Goal: Task Accomplishment & Management: Use online tool/utility

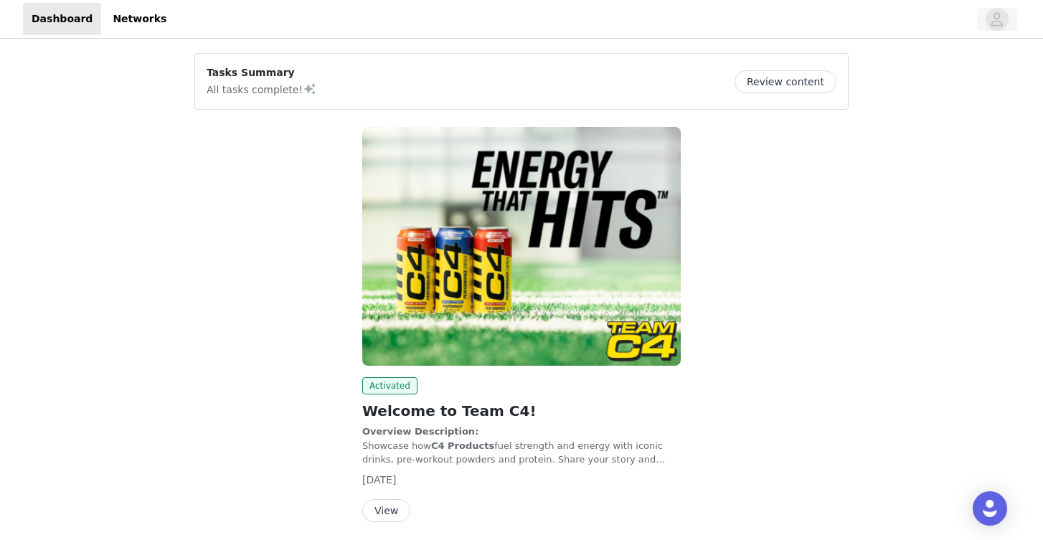
click at [1002, 22] on icon "avatar" at bounding box center [997, 19] width 12 height 14
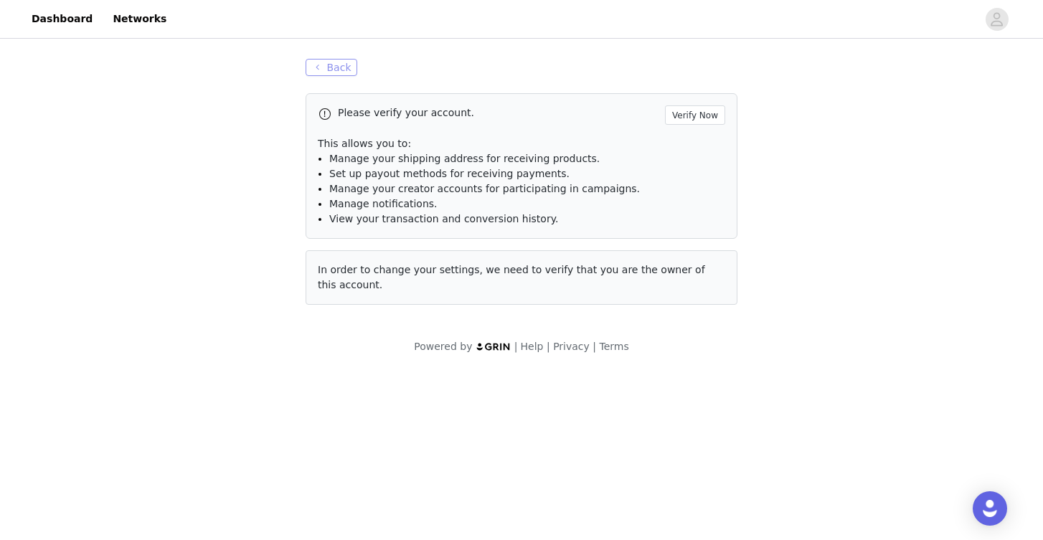
click at [347, 71] on button "Back" at bounding box center [332, 67] width 52 height 17
click at [64, 22] on link "Dashboard" at bounding box center [62, 19] width 78 height 32
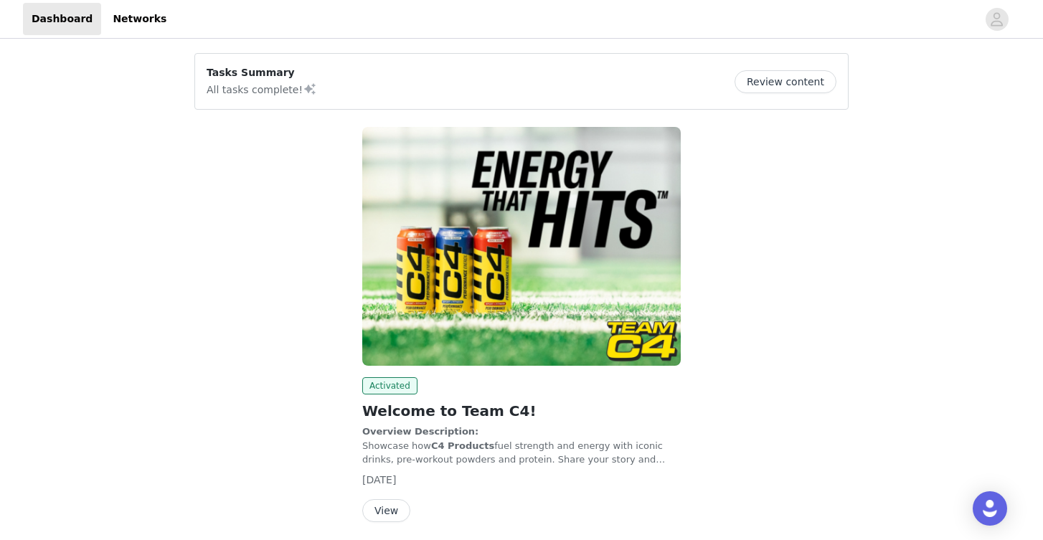
click at [376, 504] on button "View" at bounding box center [386, 510] width 48 height 23
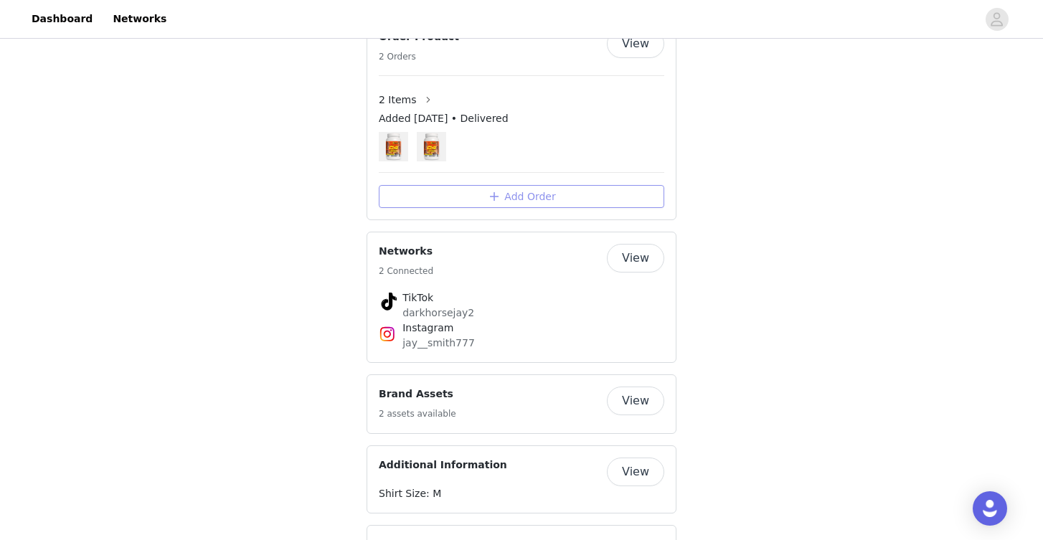
scroll to position [1079, 0]
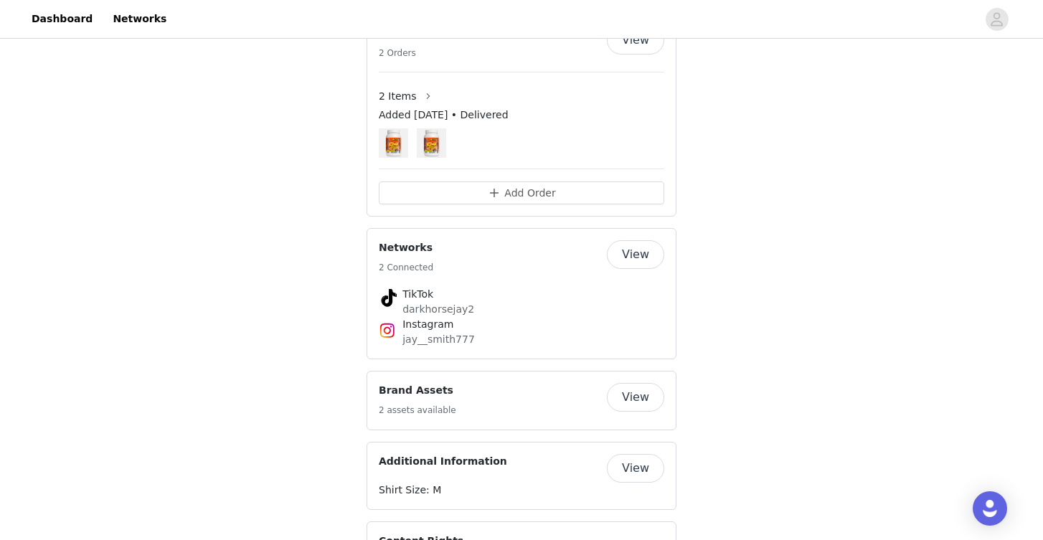
click at [420, 158] on img at bounding box center [431, 142] width 29 height 29
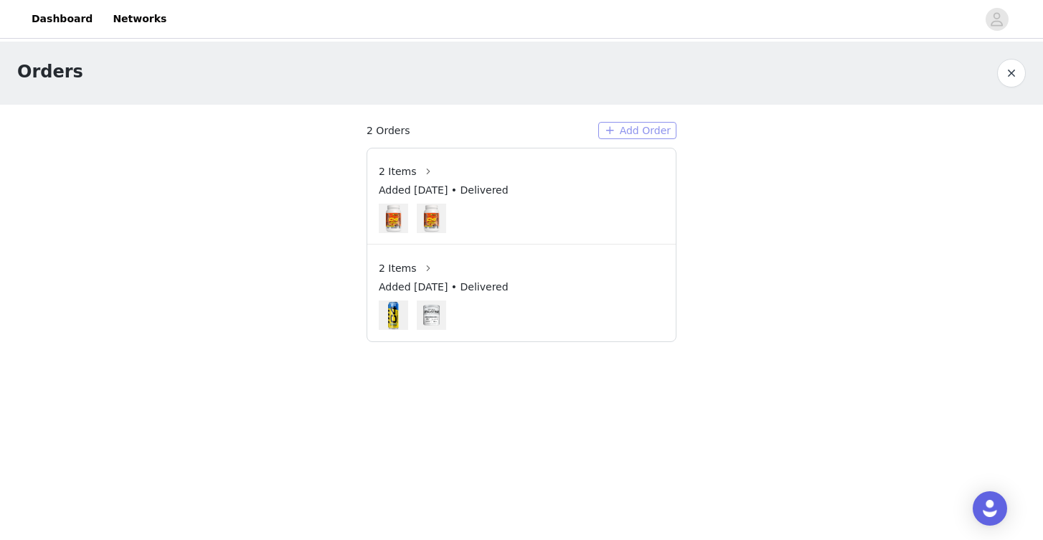
click at [655, 131] on button "Add Order" at bounding box center [637, 130] width 78 height 17
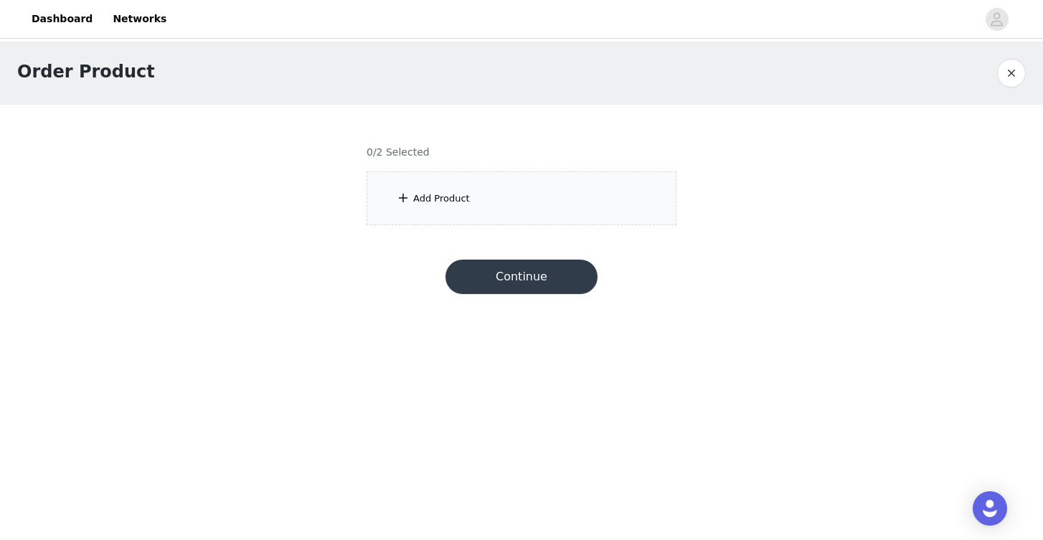
click at [509, 212] on div "Add Product" at bounding box center [522, 198] width 310 height 54
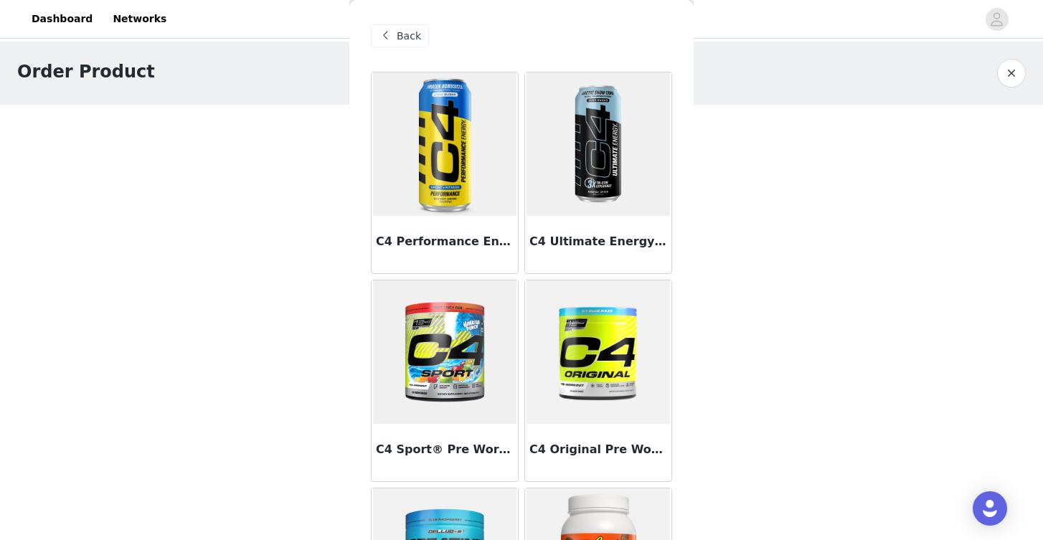
click at [407, 41] on span "Back" at bounding box center [409, 36] width 24 height 15
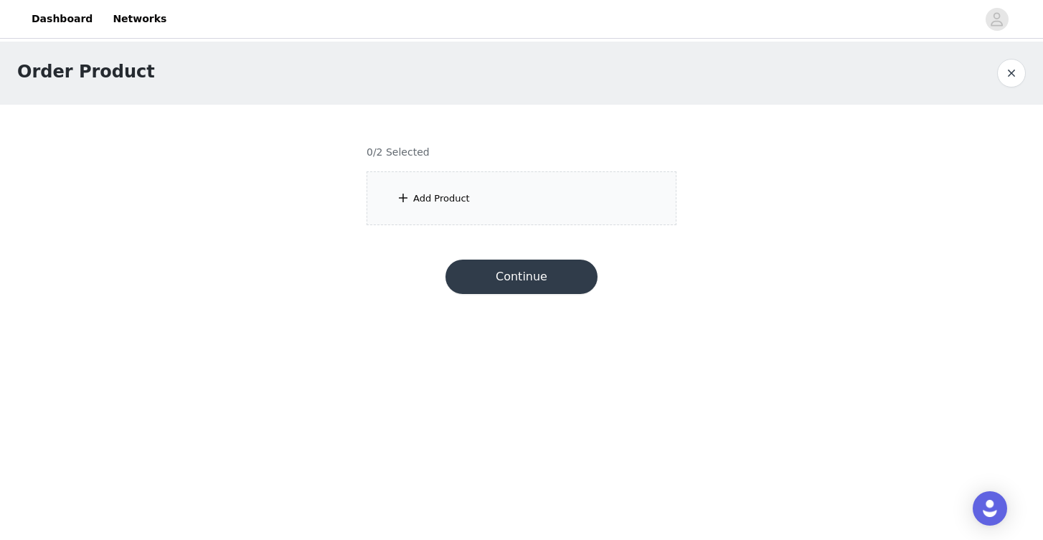
click at [496, 207] on div "Add Product" at bounding box center [522, 198] width 310 height 54
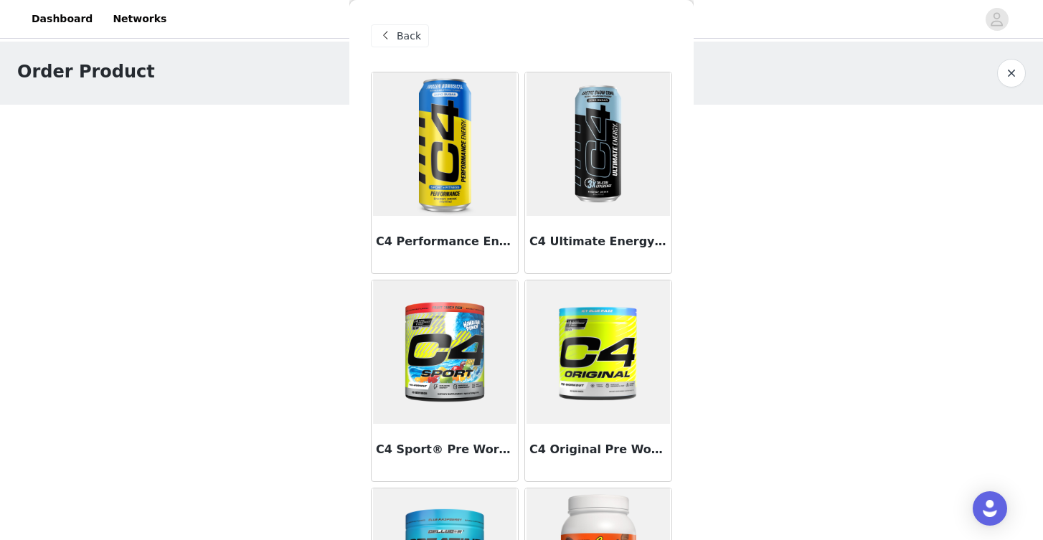
click at [423, 187] on img at bounding box center [444, 143] width 143 height 143
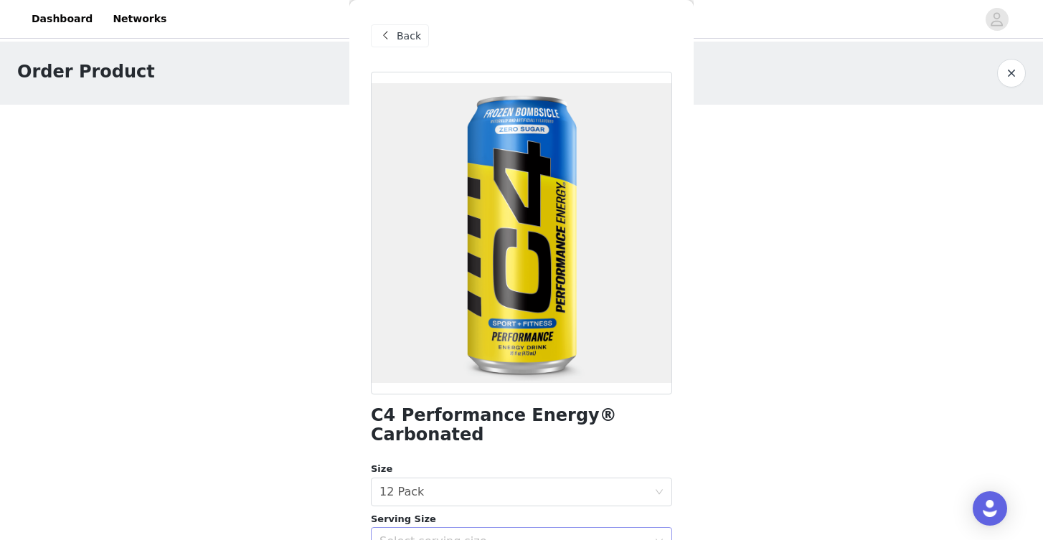
click at [654, 527] on div "Select serving size" at bounding box center [521, 541] width 301 height 29
click at [653, 528] on div "Select serving size" at bounding box center [516, 541] width 275 height 27
click at [653, 531] on div "Select serving size" at bounding box center [516, 541] width 275 height 27
click at [647, 534] on div "Select serving size" at bounding box center [513, 541] width 268 height 14
click at [620, 534] on div "Select serving size" at bounding box center [513, 541] width 268 height 14
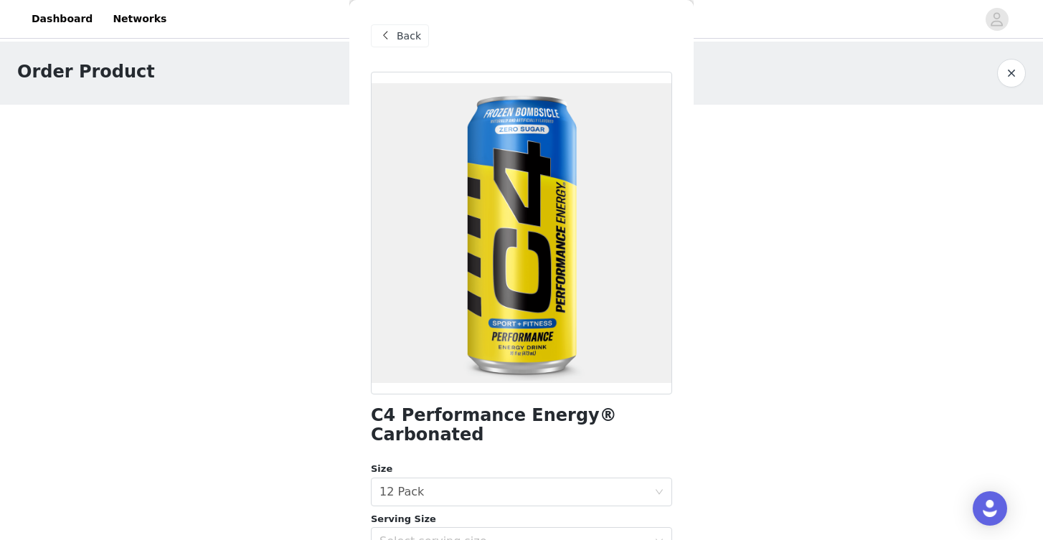
drag, startPoint x: 903, startPoint y: 154, endPoint x: 897, endPoint y: 62, distance: 92.0
click at [897, 62] on div "Order Product 0/2 Selected Add Product Back C4 Performance Energy® Carbonated S…" at bounding box center [521, 142] width 1043 height 201
drag, startPoint x: 968, startPoint y: 142, endPoint x: 965, endPoint y: 135, distance: 8.0
click at [968, 142] on div "Order Product 0/2 Selected Add Product Back C4 Performance Energy® Carbonated S…" at bounding box center [521, 142] width 1043 height 201
drag, startPoint x: 959, startPoint y: 148, endPoint x: 925, endPoint y: 233, distance: 91.1
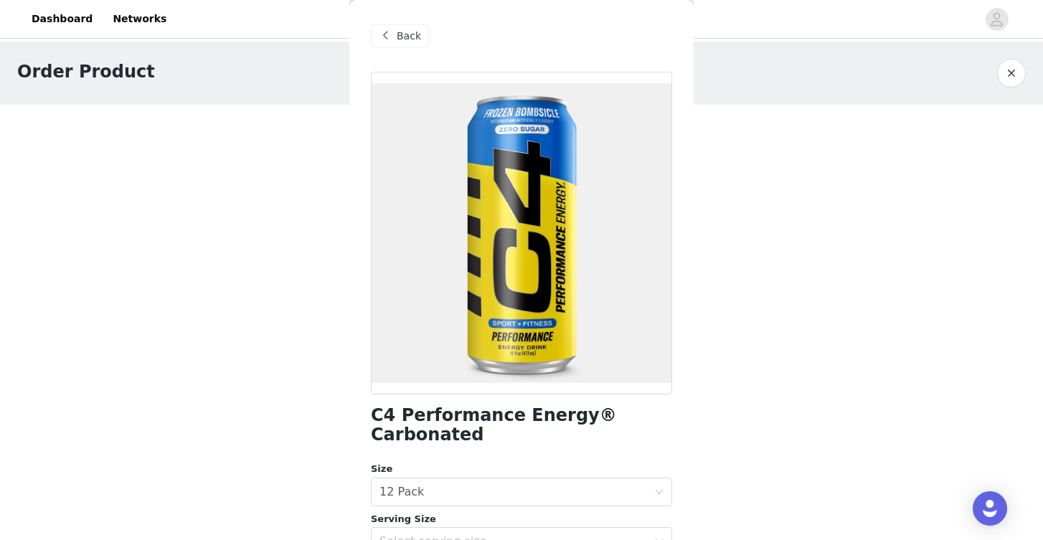
click at [925, 233] on div "Order Product 0/2 Selected Add Product Back C4 Performance Energy® Carbonated S…" at bounding box center [521, 142] width 1043 height 201
click at [393, 25] on div "Back" at bounding box center [400, 35] width 58 height 23
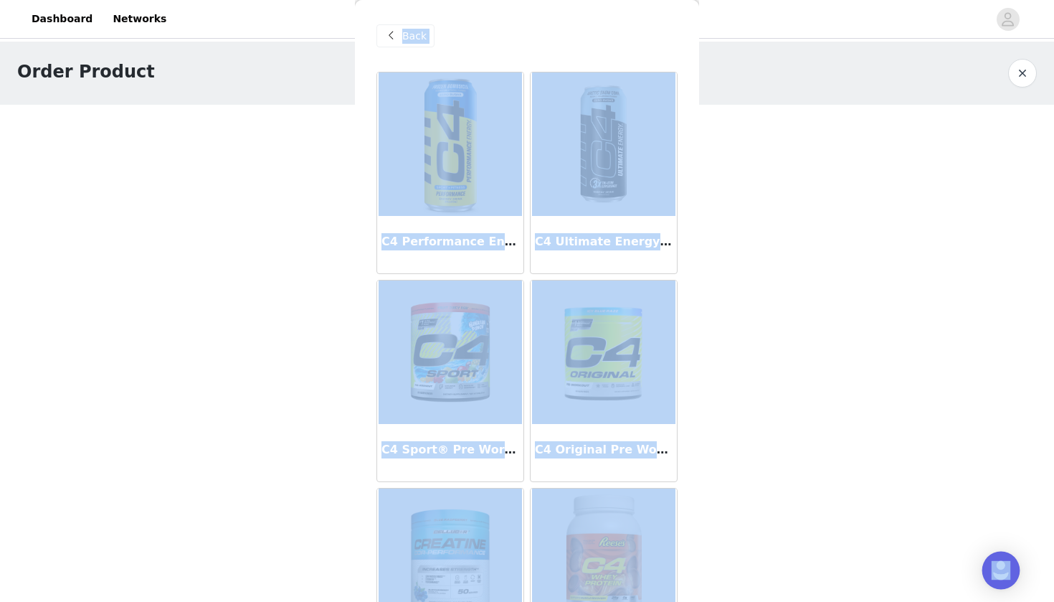
drag, startPoint x: 1016, startPoint y: 303, endPoint x: 1004, endPoint y: 571, distance: 267.8
click at [1004, 539] on body "Dashboard Networks Order Product 0/2 Selected Add Product Back C4 Performance E…" at bounding box center [527, 301] width 1054 height 602
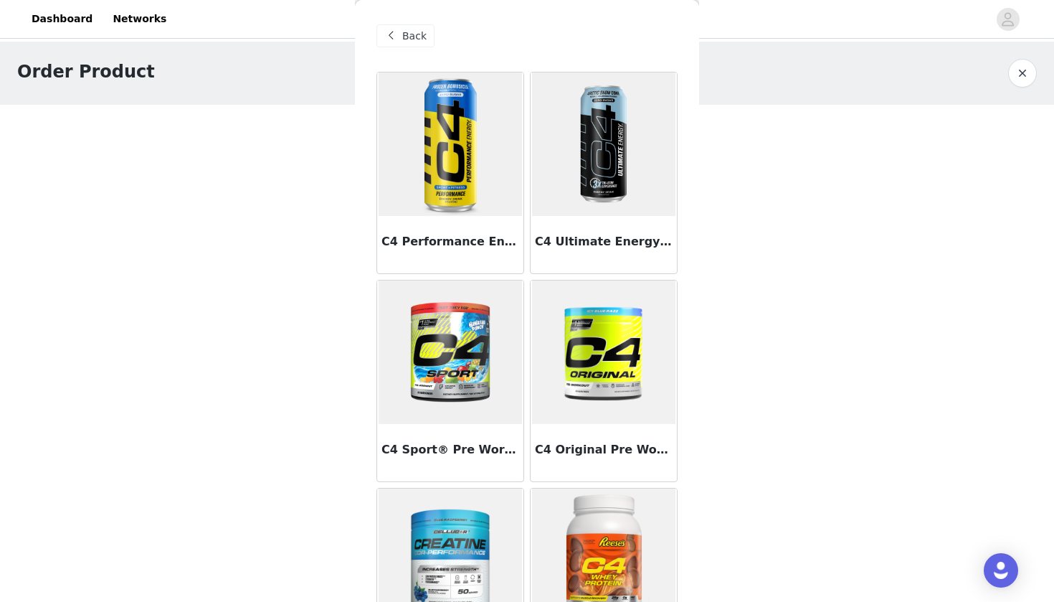
click at [931, 329] on body "Dashboard Networks Order Product 0/2 Selected Add Product Back C4 Performance E…" at bounding box center [527, 301] width 1054 height 602
click at [401, 35] on div "Back" at bounding box center [406, 35] width 58 height 23
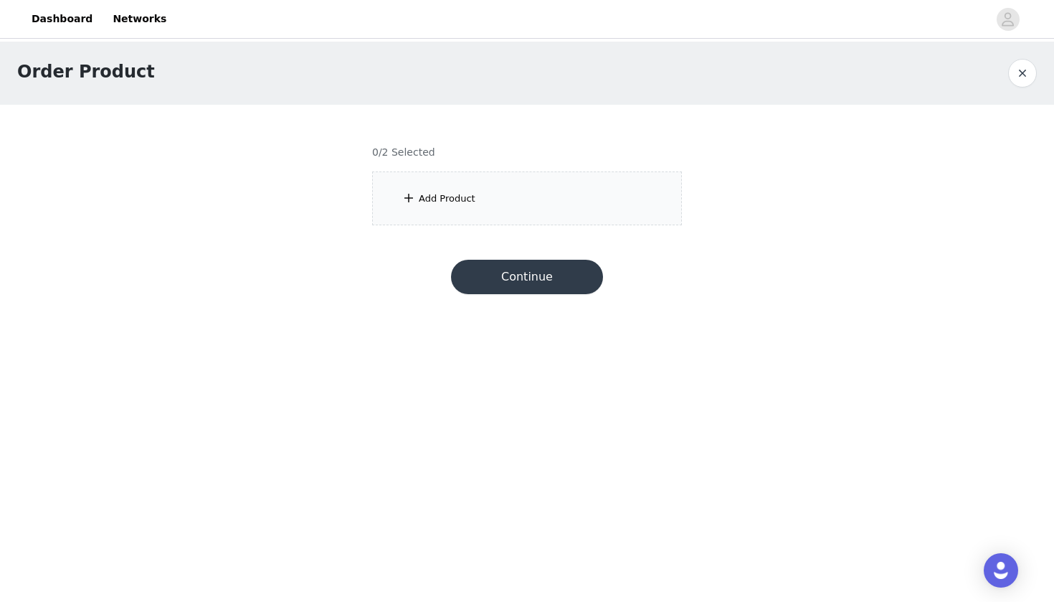
click at [455, 216] on div "Add Product" at bounding box center [527, 198] width 310 height 54
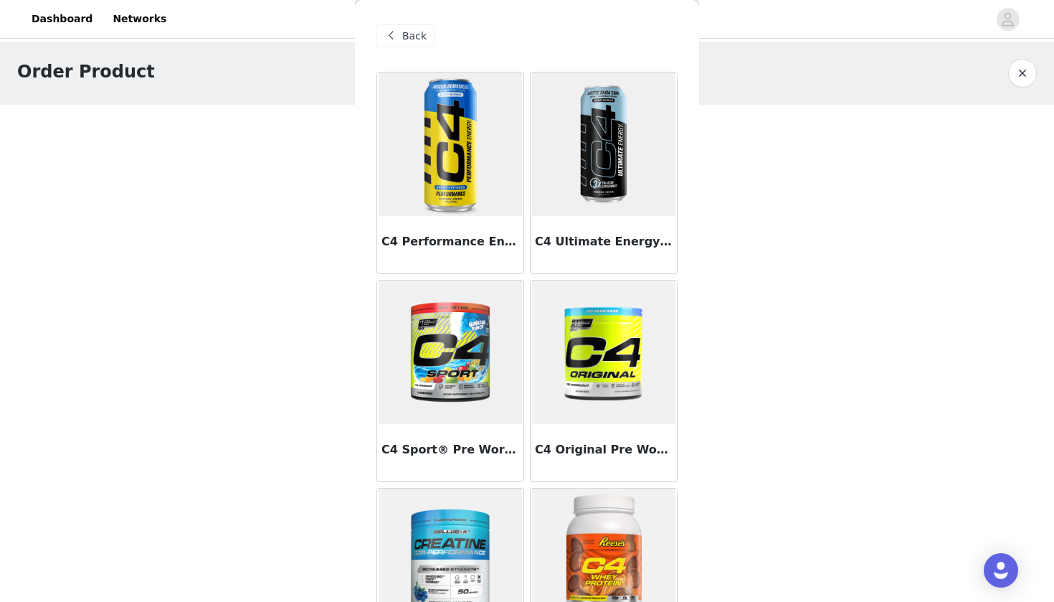
click at [593, 179] on img at bounding box center [603, 143] width 143 height 143
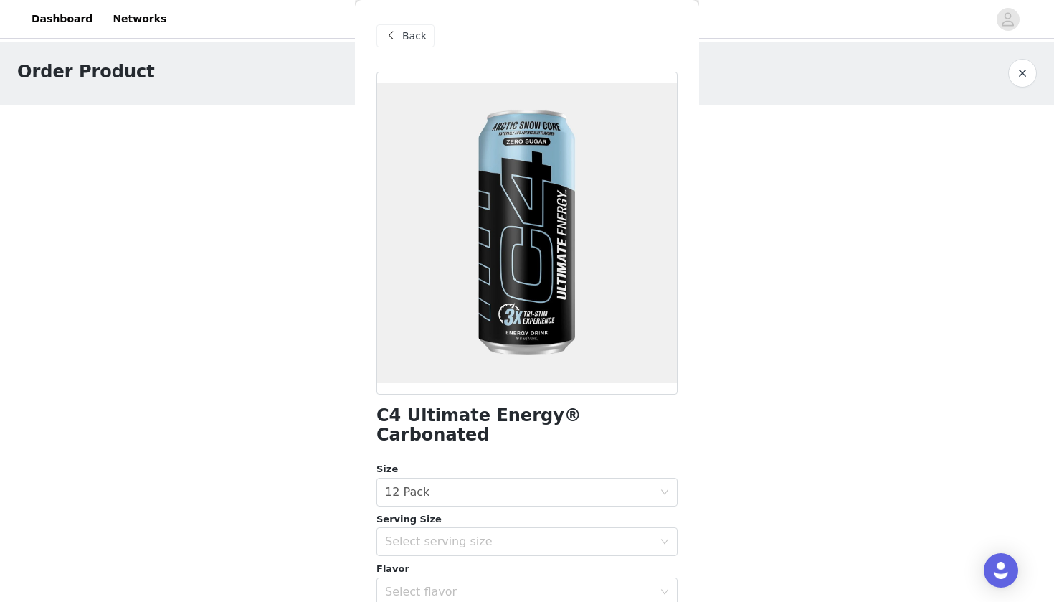
click at [518, 512] on div "Serving Size" at bounding box center [527, 519] width 301 height 14
click at [518, 528] on div "Select serving size" at bounding box center [522, 541] width 275 height 27
click at [464, 539] on li "16oz" at bounding box center [527, 553] width 301 height 23
click at [496, 539] on div "Select flavor" at bounding box center [519, 592] width 268 height 14
click at [468, 539] on li "Arctic Snow Cone" at bounding box center [527, 602] width 301 height 23
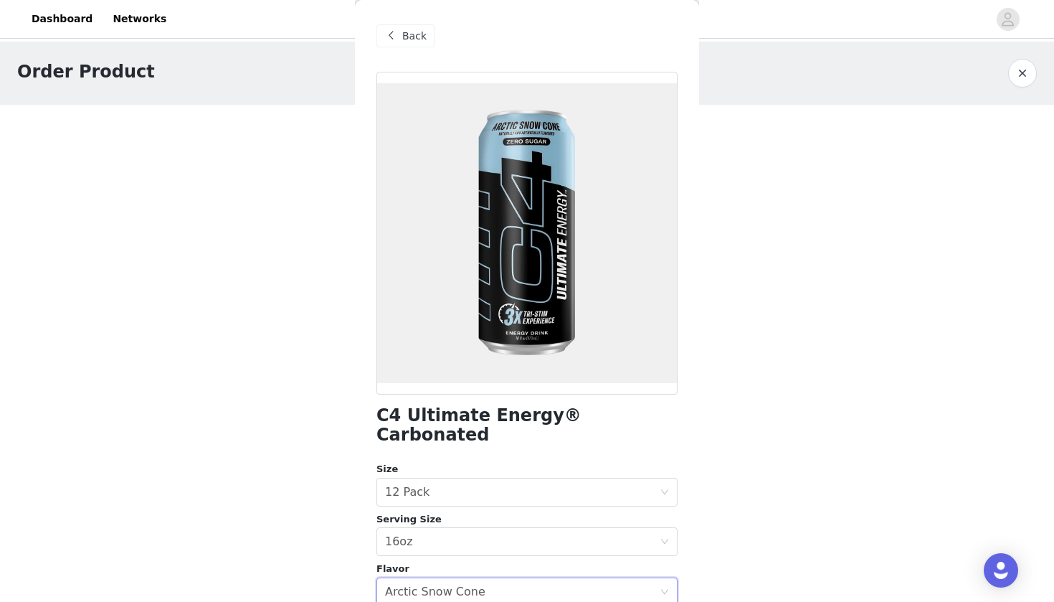
click at [918, 322] on body "Dashboard Networks Order Product 0/2 Selected Add Product Back C4 Ultimate Ener…" at bounding box center [527, 301] width 1054 height 602
